Goal: Task Accomplishment & Management: Manage account settings

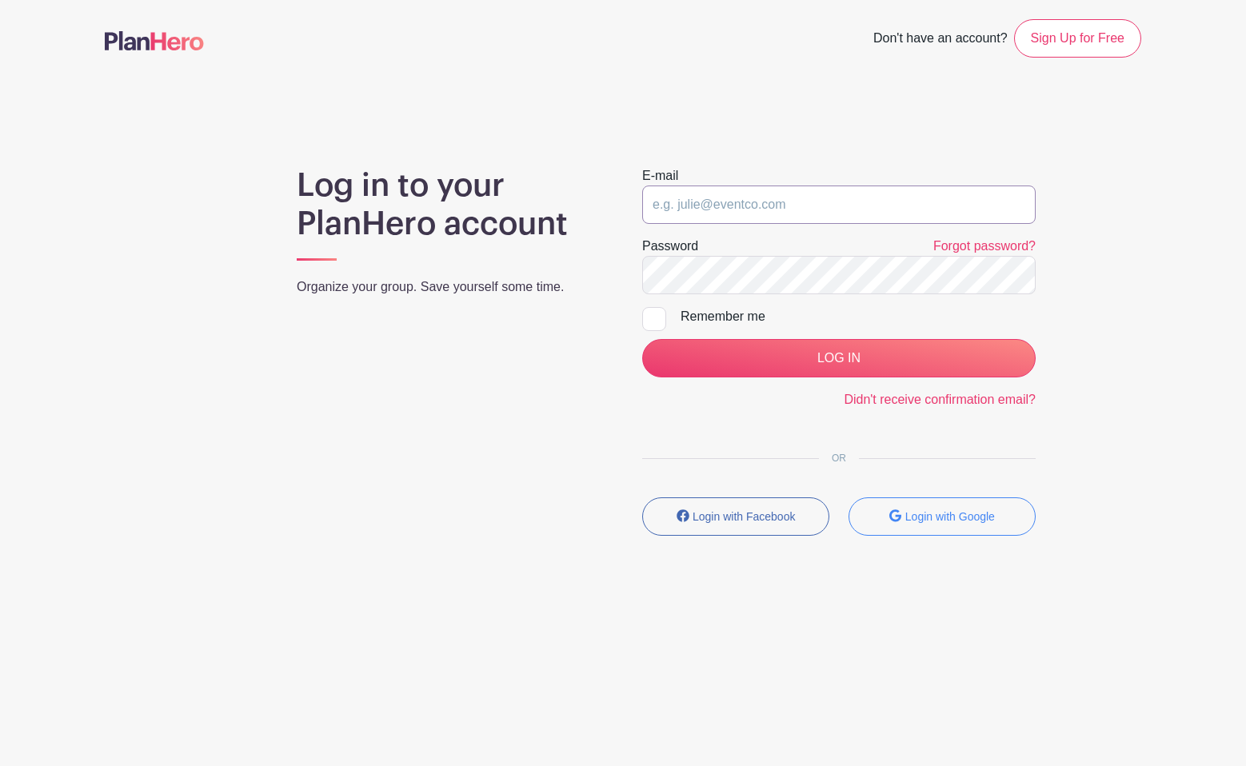
click at [710, 205] on input "email" at bounding box center [839, 205] width 394 height 38
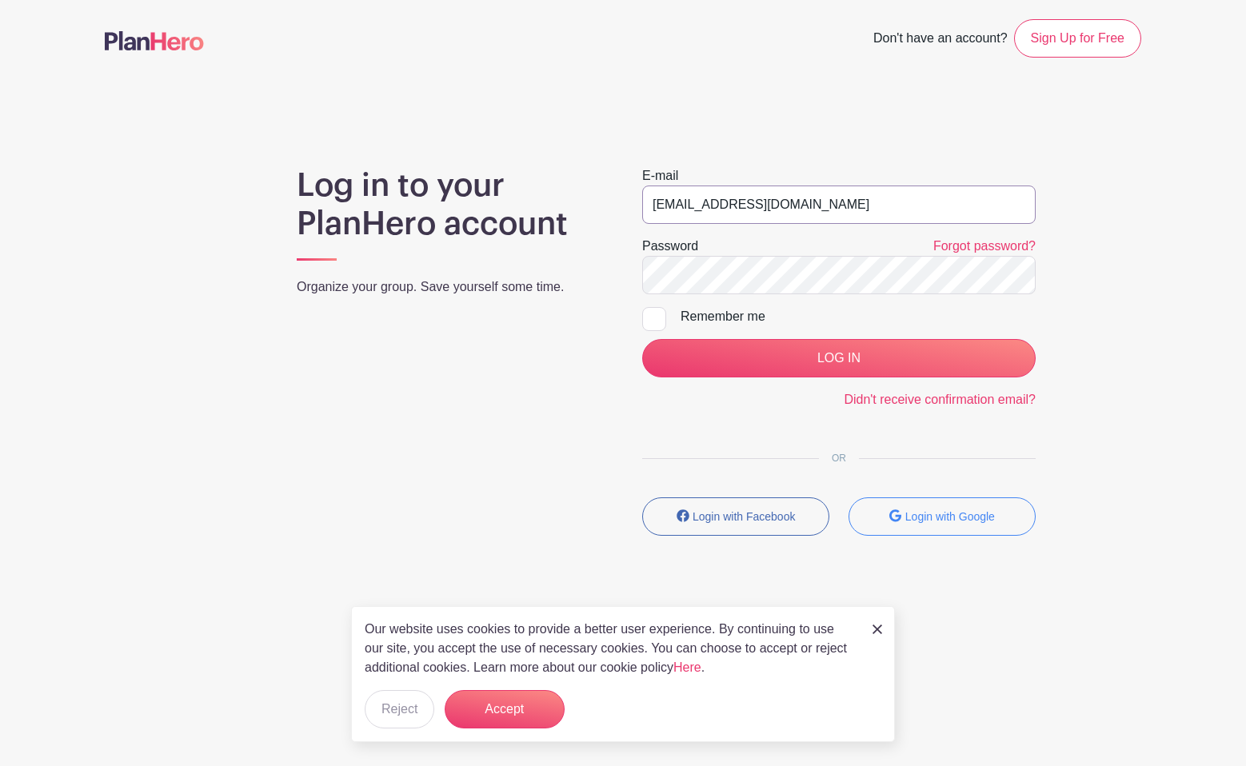
type input "jpfarrell77+one@gmail.com"
click at [658, 312] on div at bounding box center [654, 319] width 24 height 24
click at [653, 312] on input "Remember me" at bounding box center [647, 312] width 10 height 10
checkbox input "true"
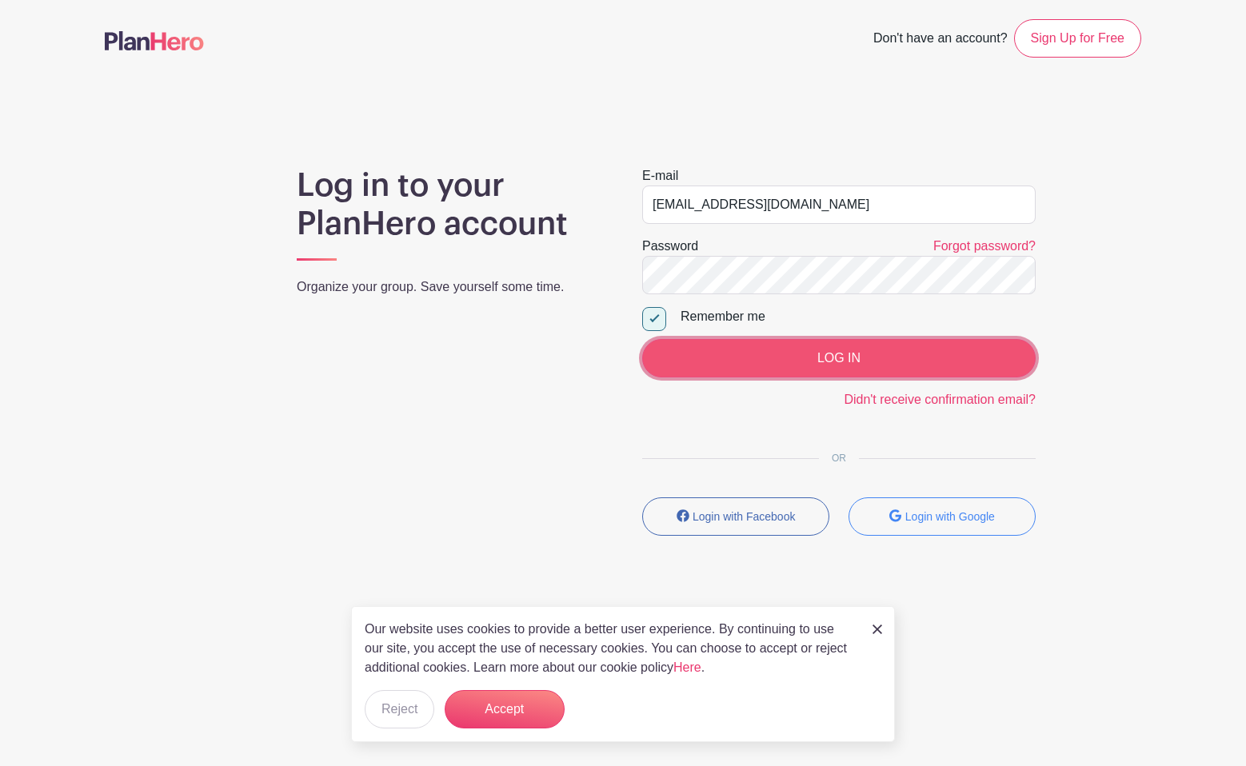
click at [849, 361] on input "LOG IN" at bounding box center [839, 358] width 394 height 38
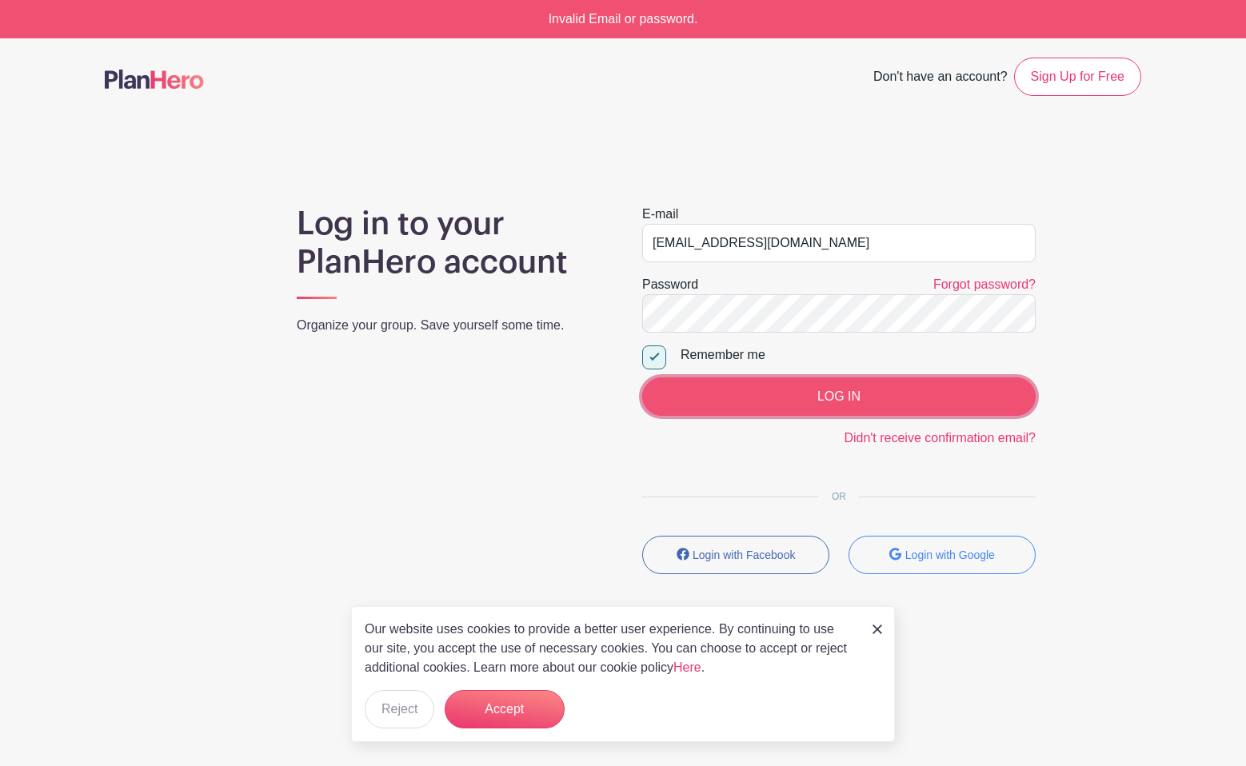
click at [764, 406] on input "LOG IN" at bounding box center [839, 397] width 394 height 38
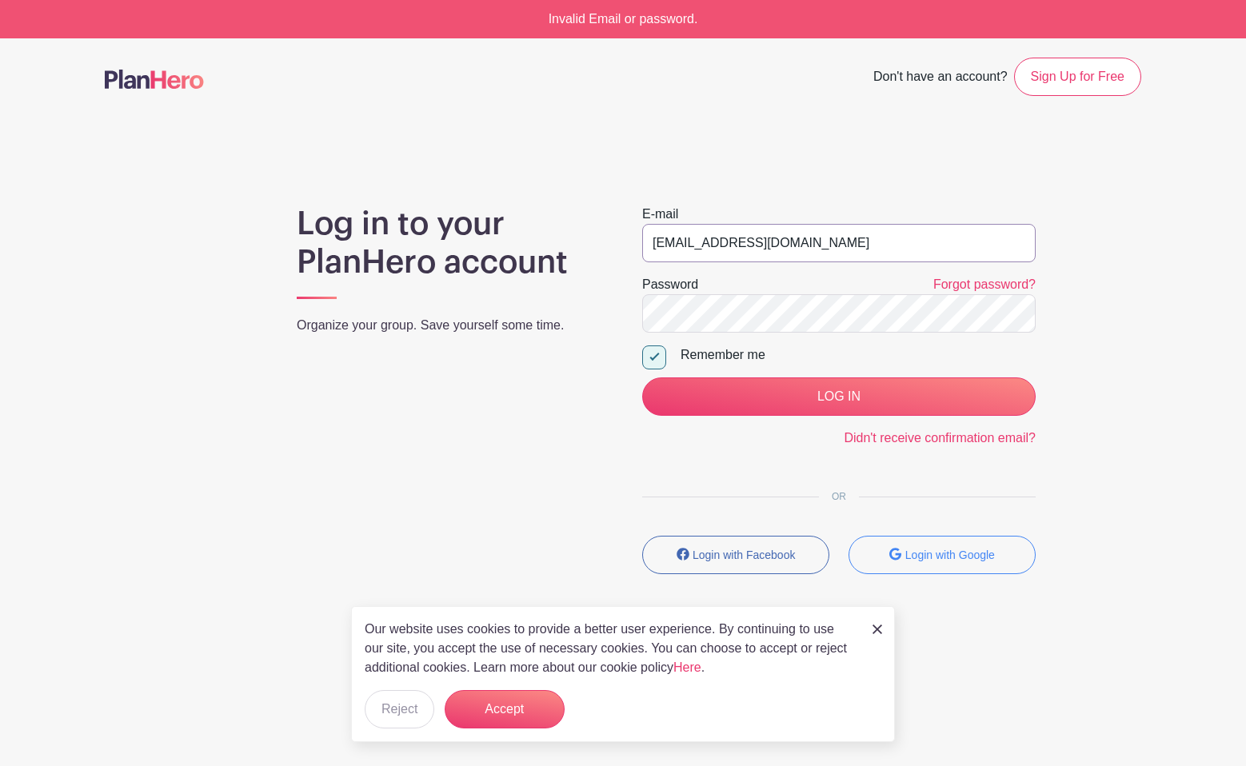
drag, startPoint x: 739, startPoint y: 244, endPoint x: 719, endPoint y: 244, distance: 20.0
click at [719, 245] on input "jpfarrell77+one@gmail.com" at bounding box center [839, 243] width 394 height 38
type input "[EMAIL_ADDRESS][DOMAIN_NAME]"
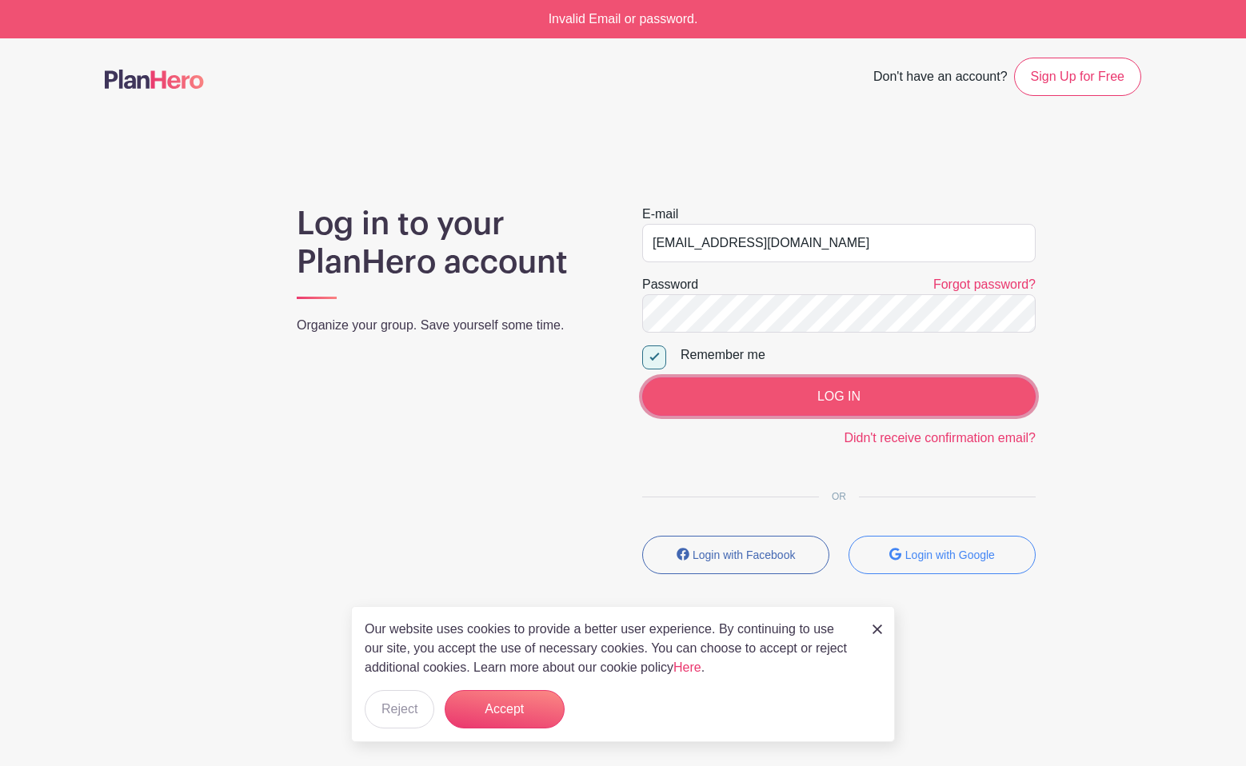
click at [825, 410] on input "LOG IN" at bounding box center [839, 397] width 394 height 38
click at [789, 406] on input "LOG IN" at bounding box center [839, 397] width 394 height 38
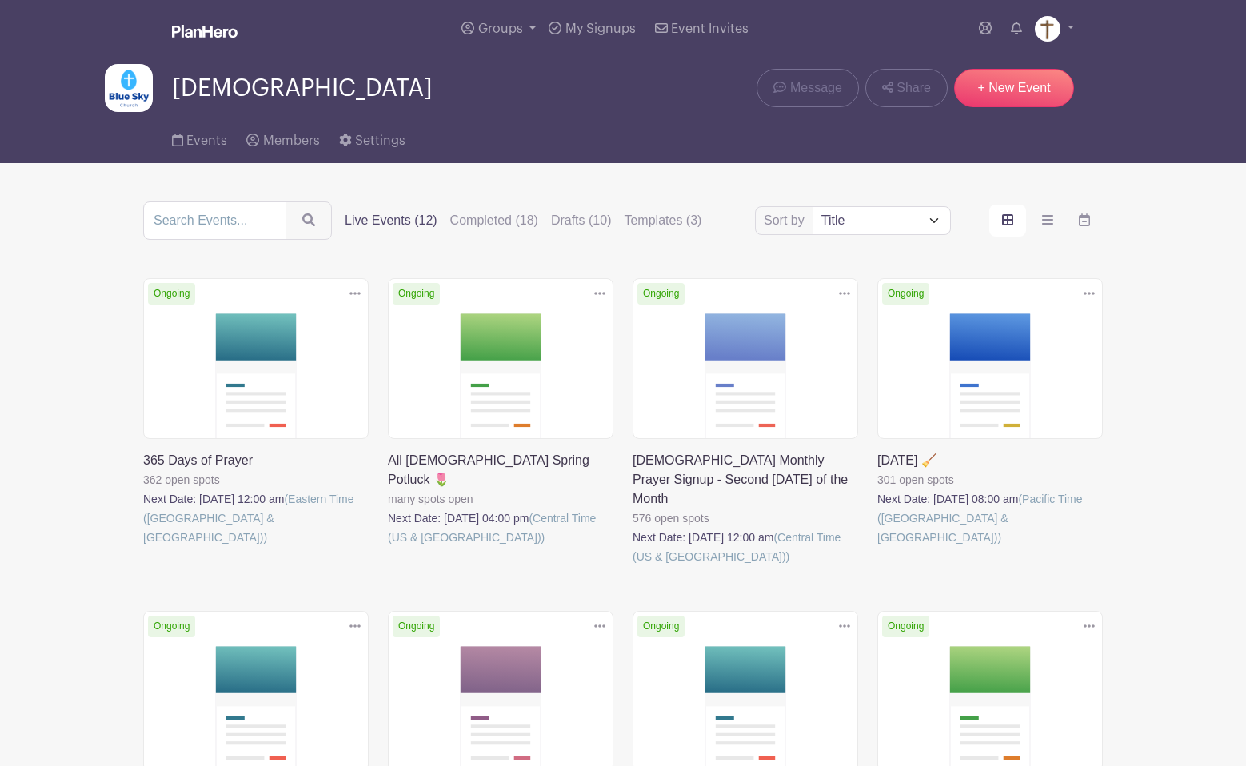
click at [877, 547] on link at bounding box center [877, 547] width 0 height 0
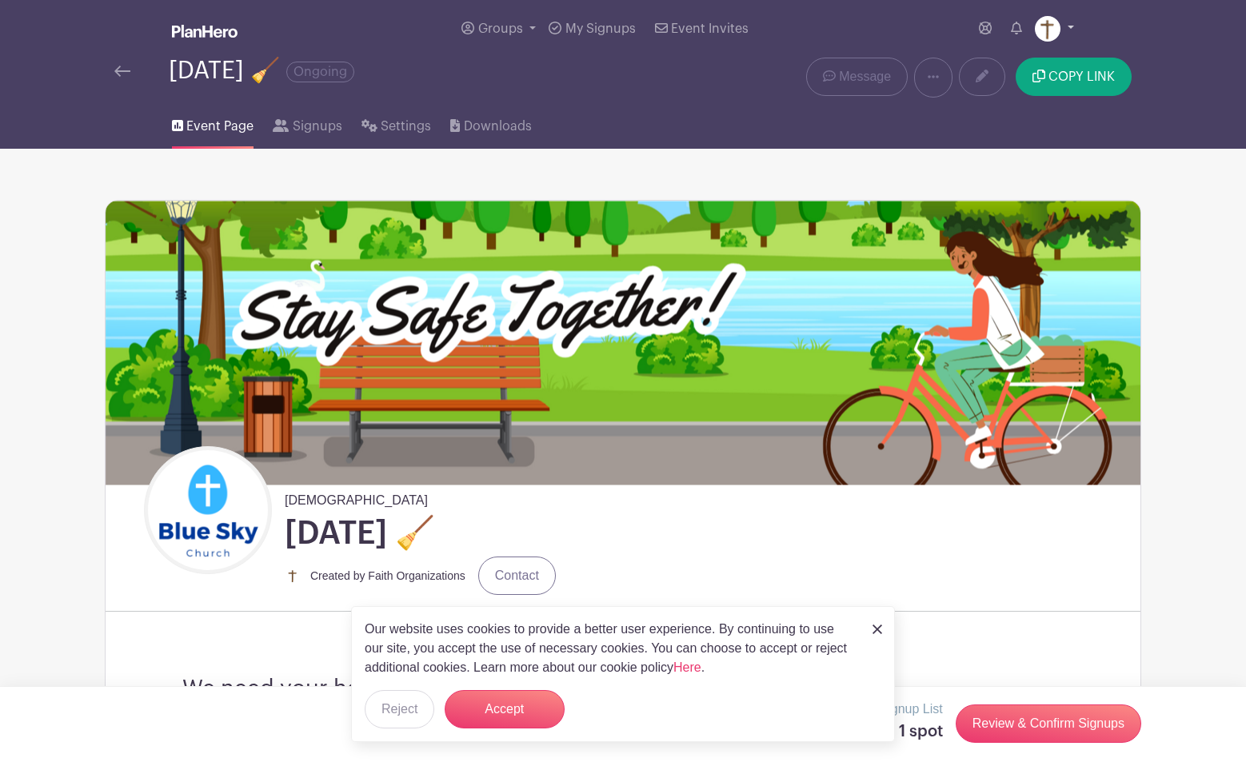
click at [1041, 20] on img at bounding box center [1048, 29] width 26 height 26
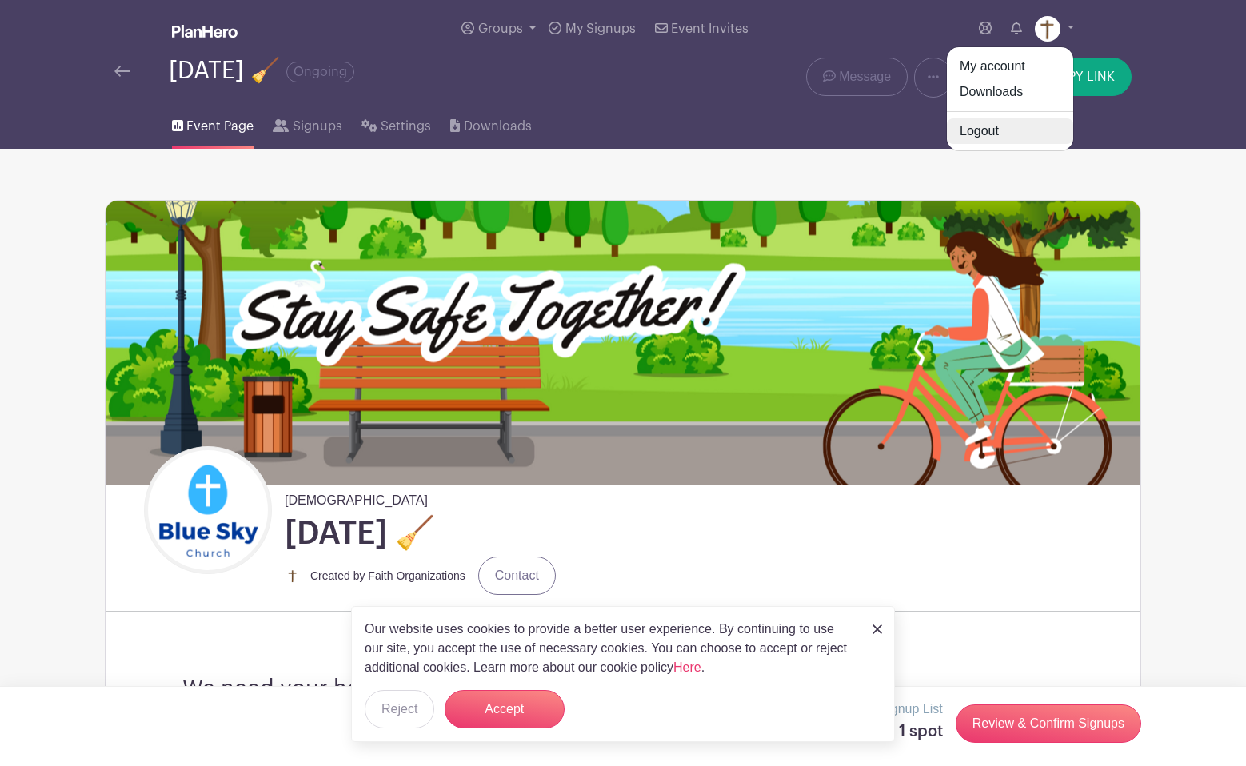
click at [979, 138] on link "Logout" at bounding box center [1010, 131] width 126 height 26
